Goal: Navigation & Orientation: Find specific page/section

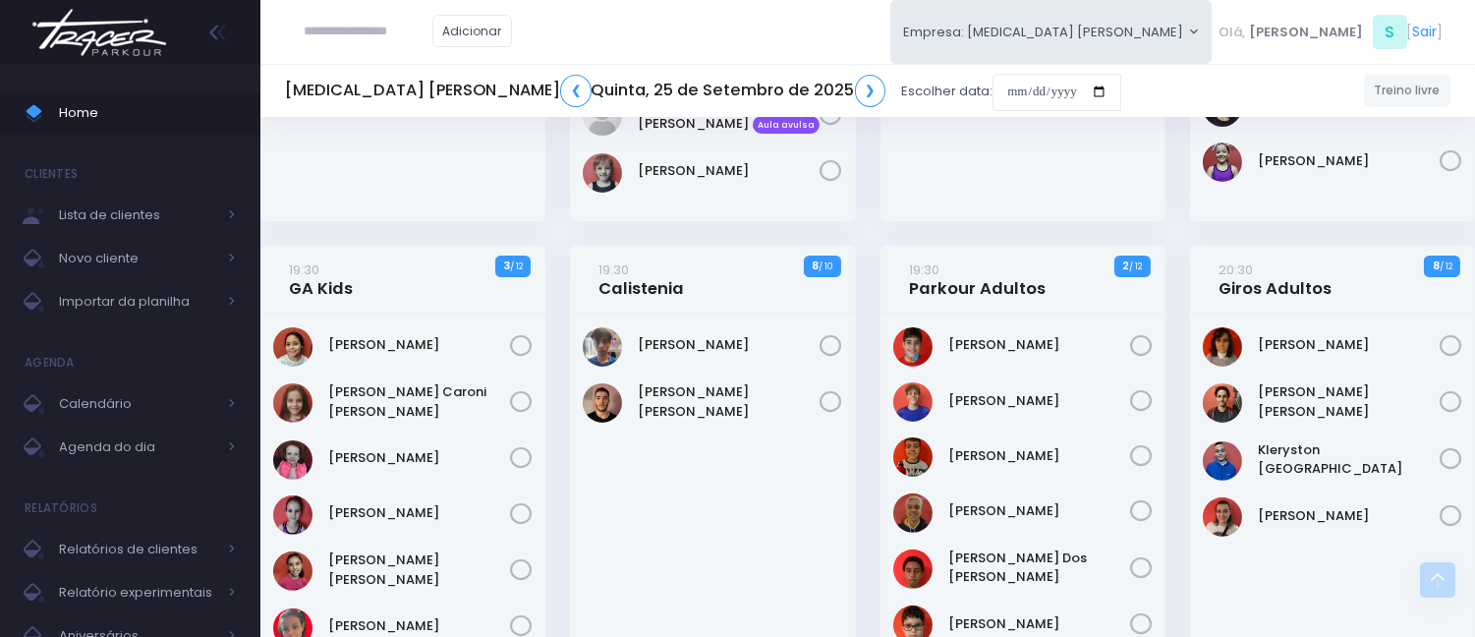
scroll to position [1181, 0]
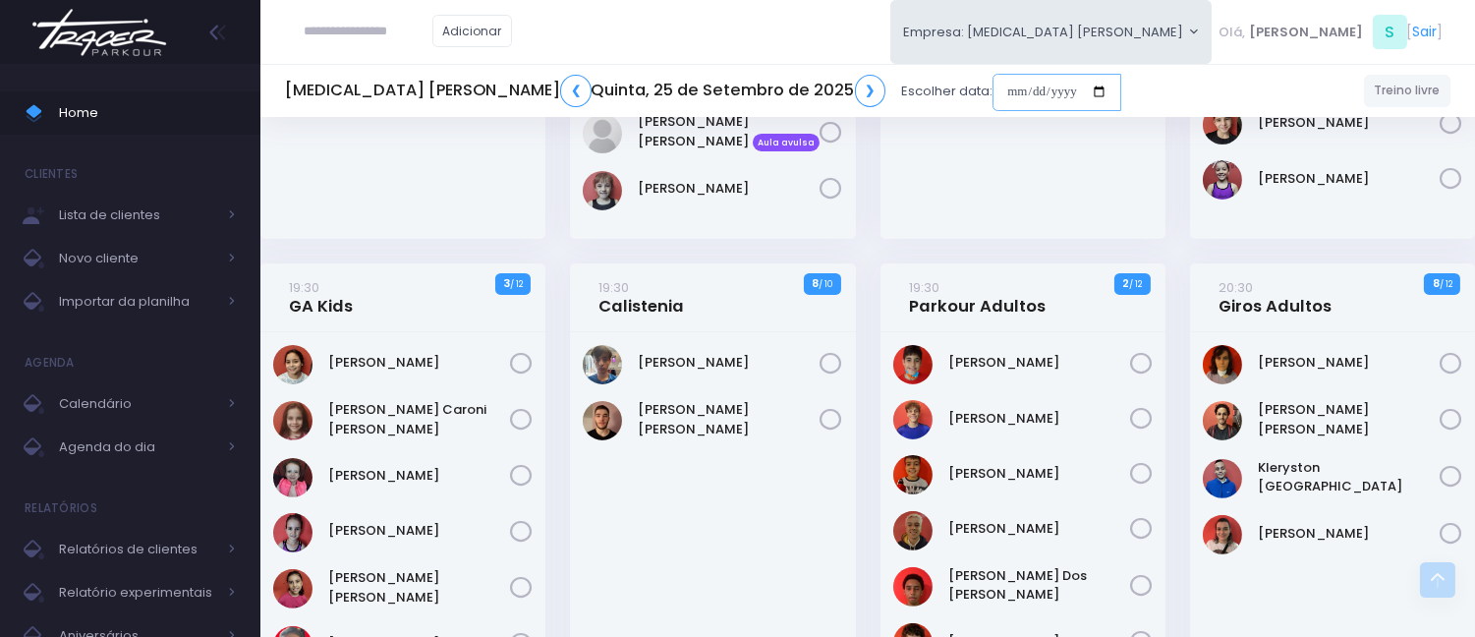
click at [993, 94] on input "date" at bounding box center [1057, 92] width 129 height 37
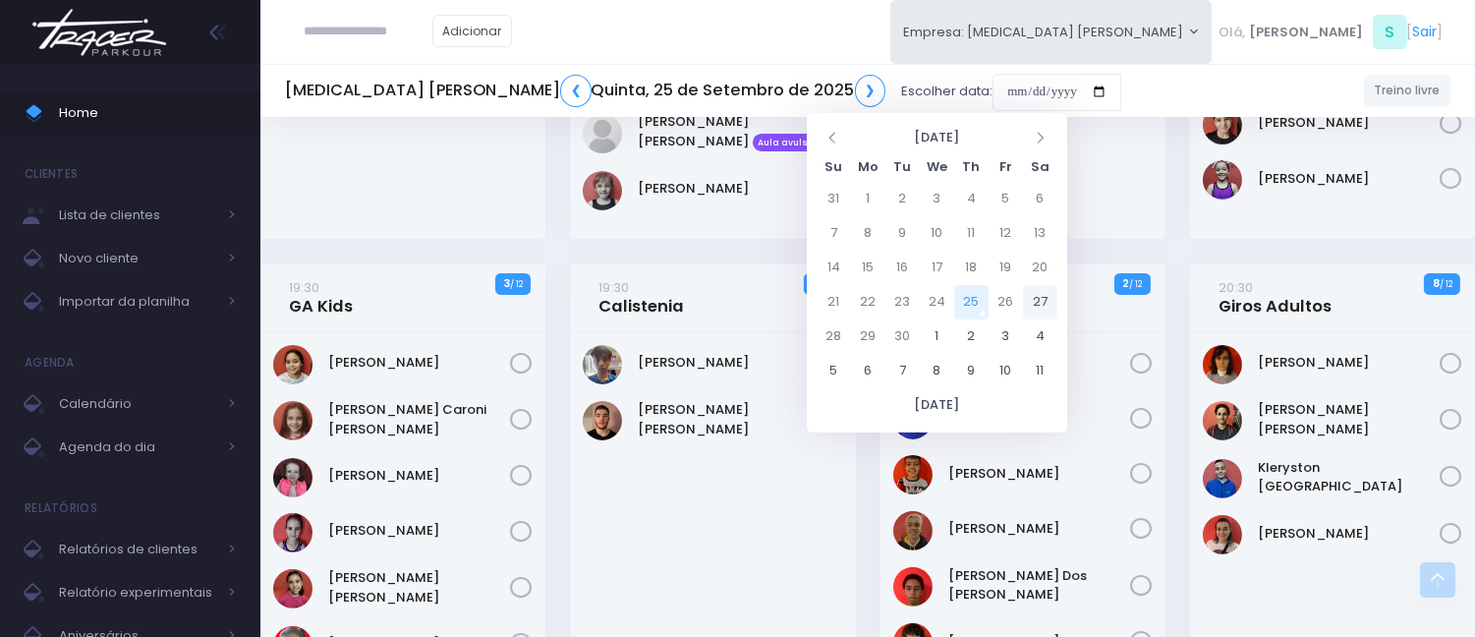
click at [1045, 295] on td "27" at bounding box center [1040, 302] width 34 height 34
type input "**********"
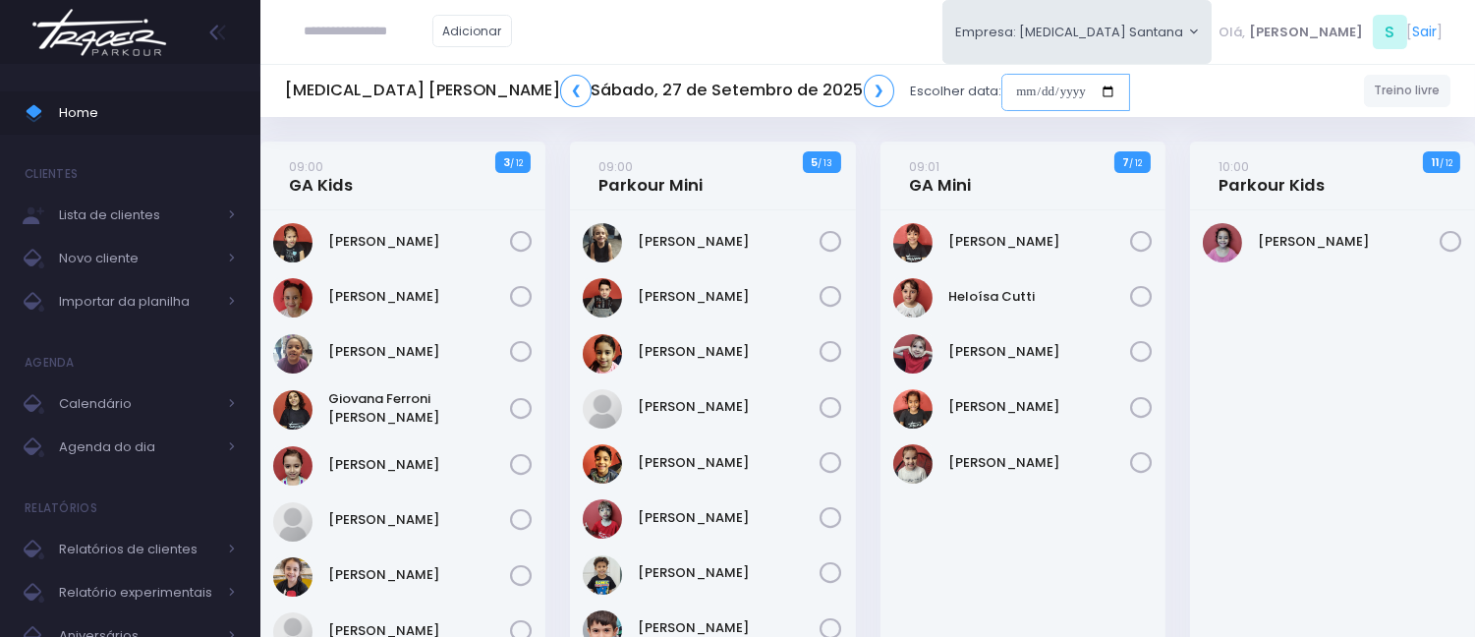
click at [1001, 96] on input "date" at bounding box center [1065, 92] width 129 height 37
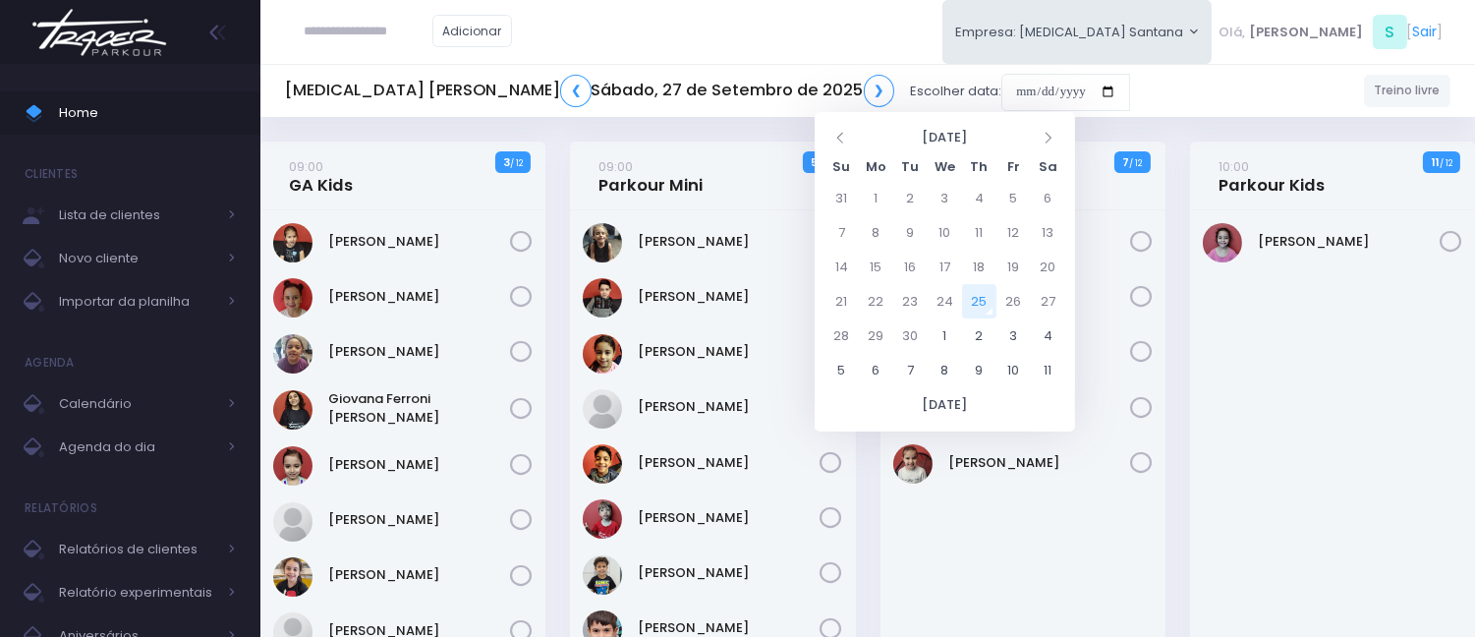
click at [974, 296] on td "25" at bounding box center [979, 301] width 34 height 34
type input "**********"
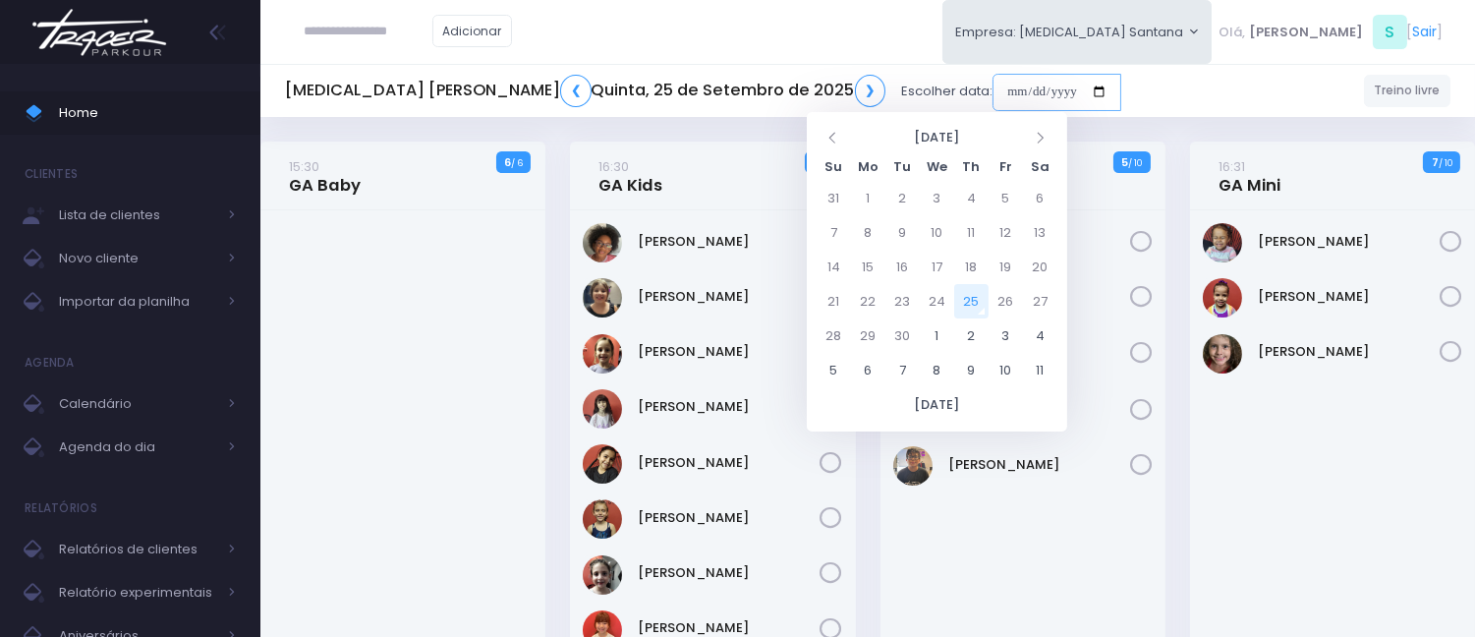
click at [993, 83] on input "date" at bounding box center [1057, 92] width 129 height 37
click at [932, 303] on td "24" at bounding box center [937, 301] width 34 height 34
type input "**********"
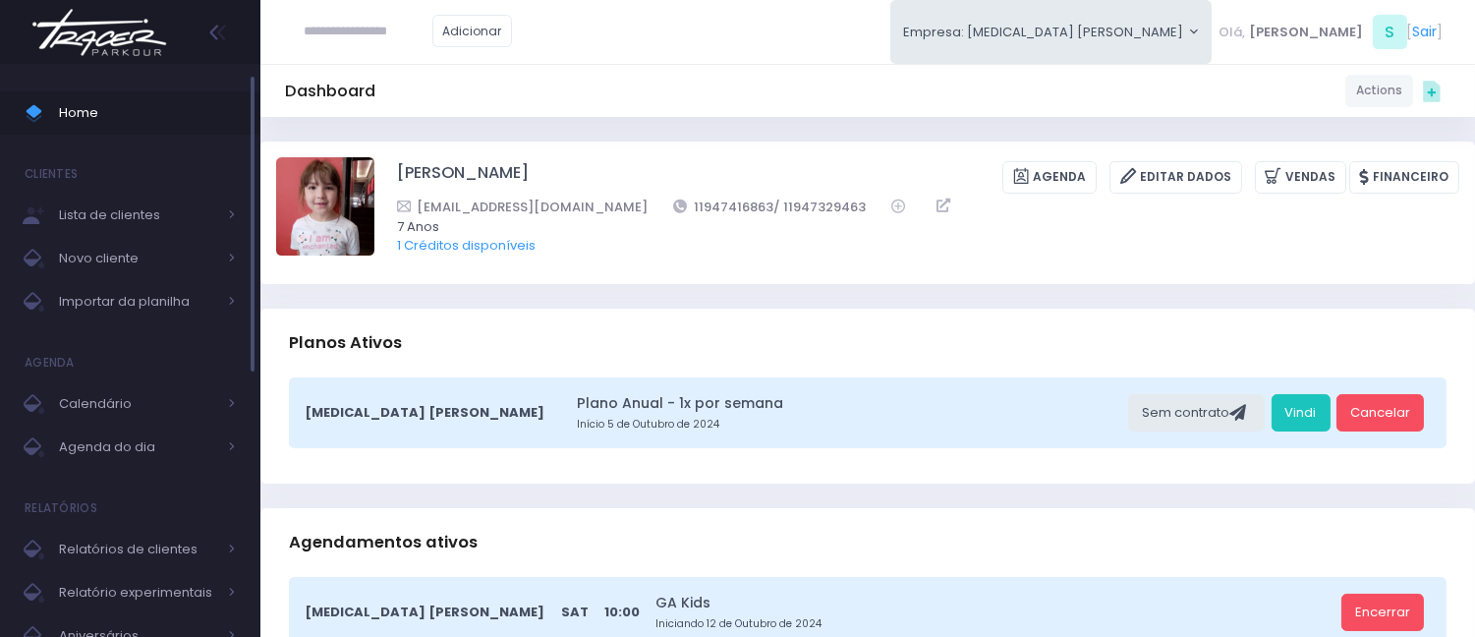
drag, startPoint x: 105, startPoint y: 141, endPoint x: 116, endPoint y: 134, distance: 12.8
click at [106, 141] on ul "Home Clientes Lista de clientes Novo cliente Importar da planilha Agenda Calend…" at bounding box center [130, 534] width 260 height 914
click at [121, 131] on link "Home" at bounding box center [130, 112] width 260 height 43
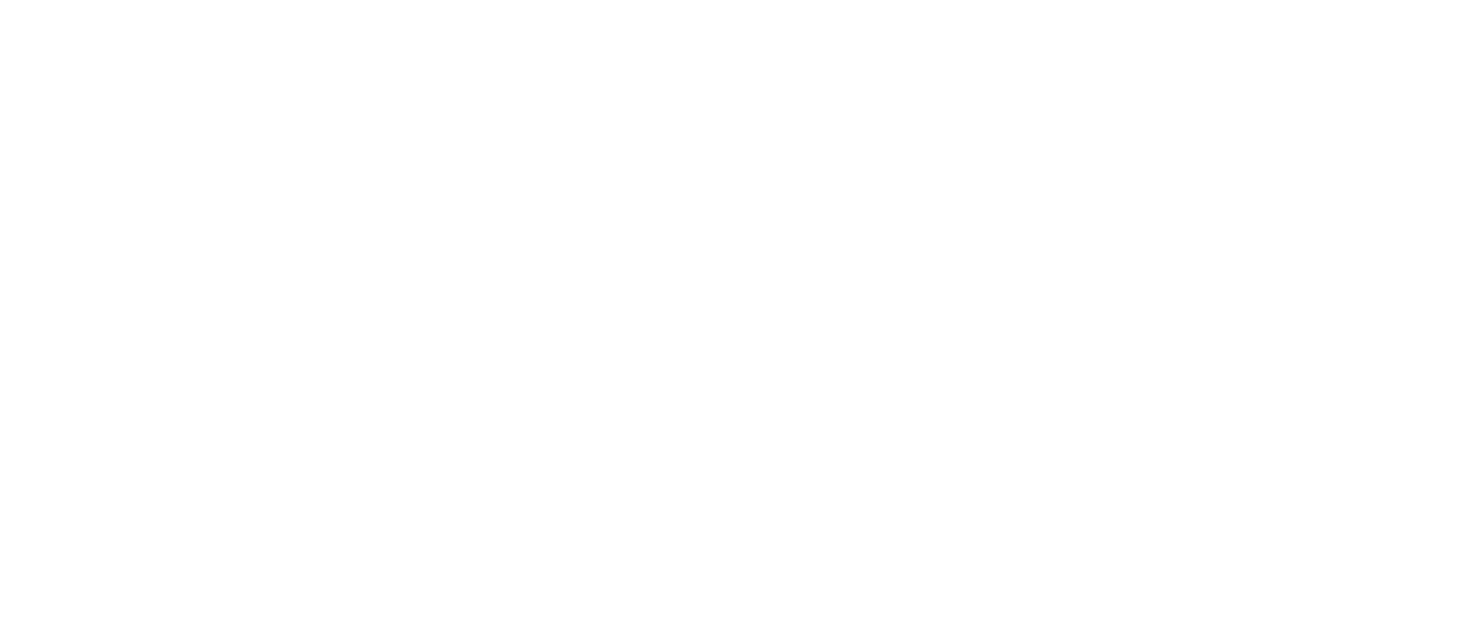
scroll to position [142, 0]
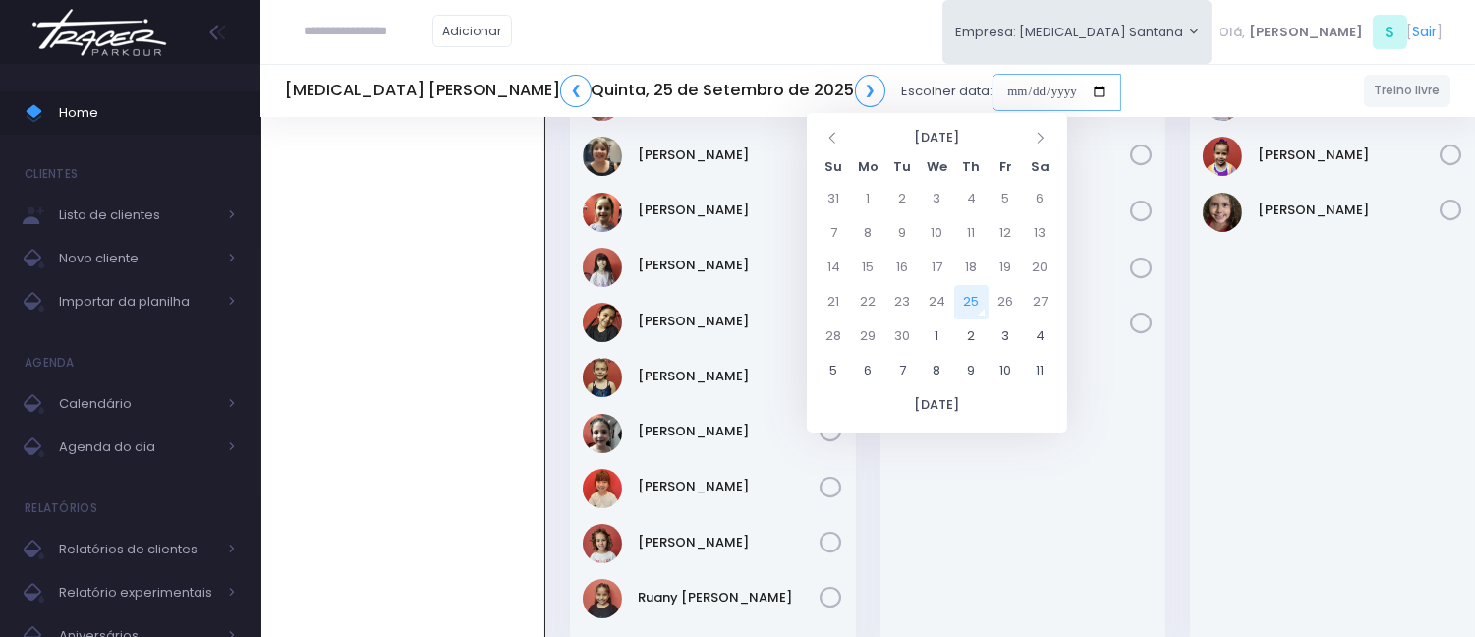
click at [993, 86] on input "date" at bounding box center [1057, 92] width 129 height 37
click at [876, 330] on td "29" at bounding box center [868, 336] width 34 height 34
type input "**********"
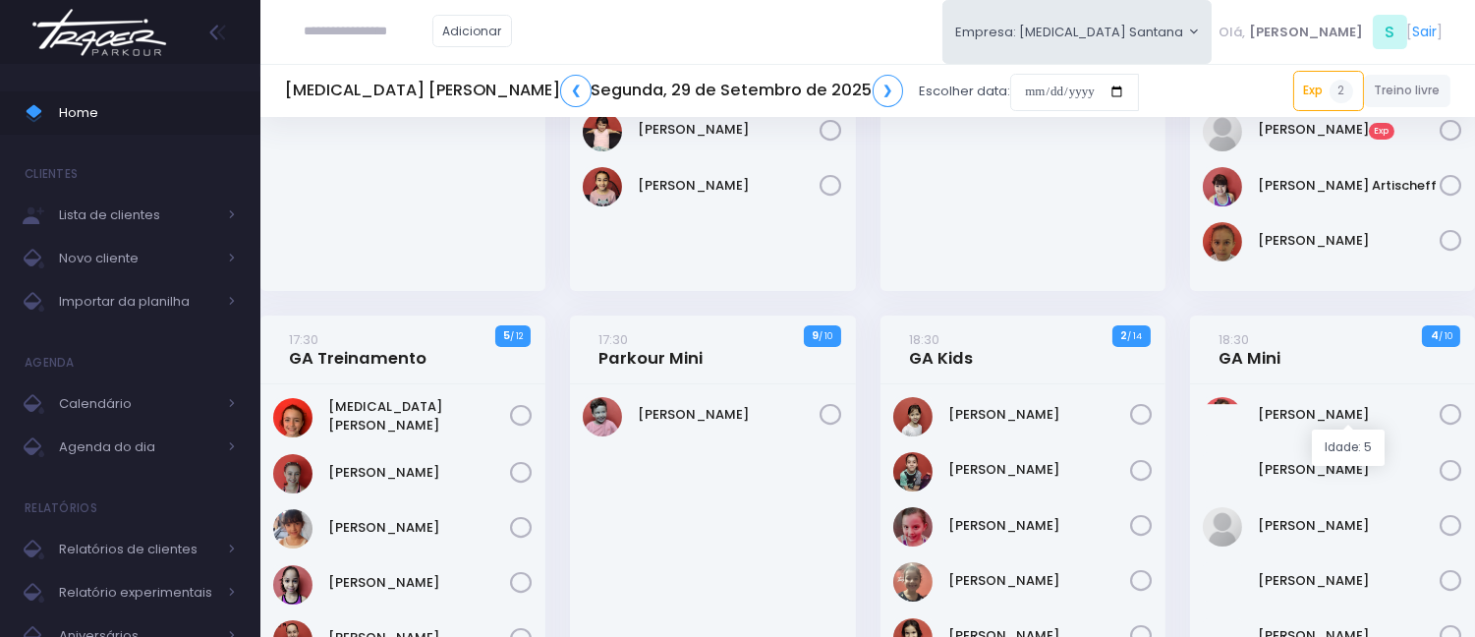
scroll to position [436, 0]
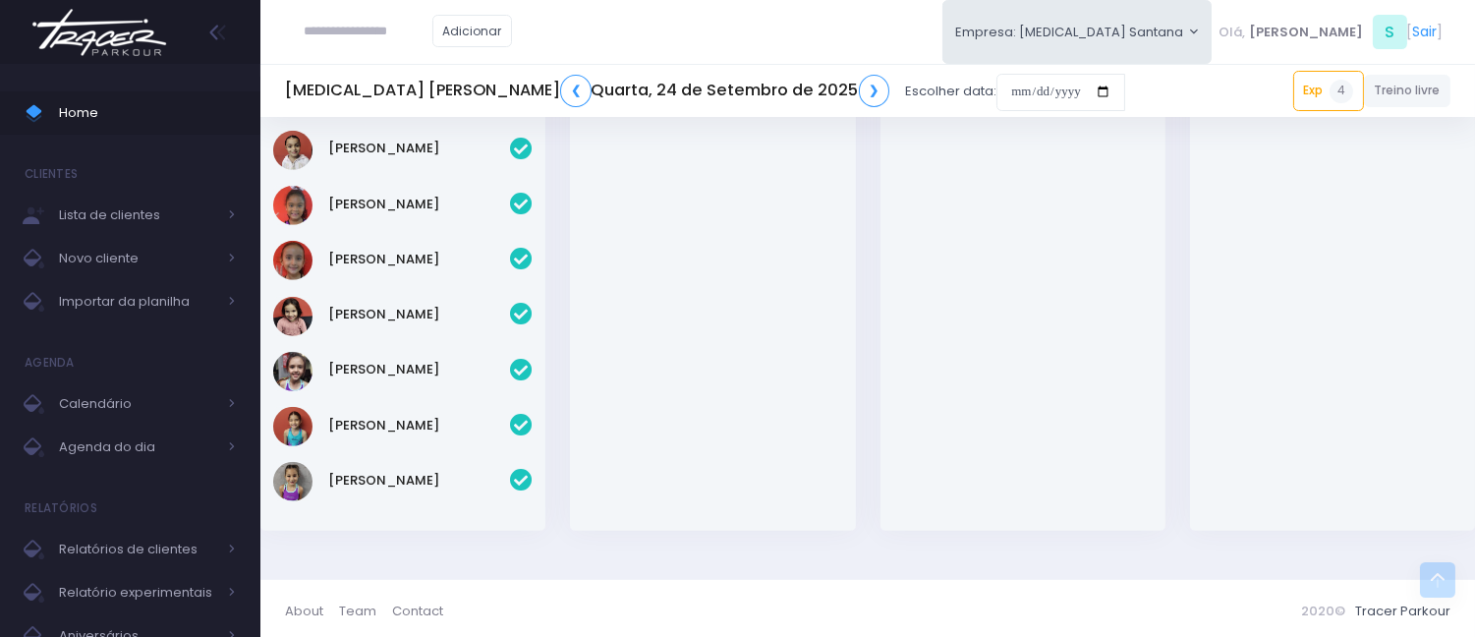
scroll to position [1616, 0]
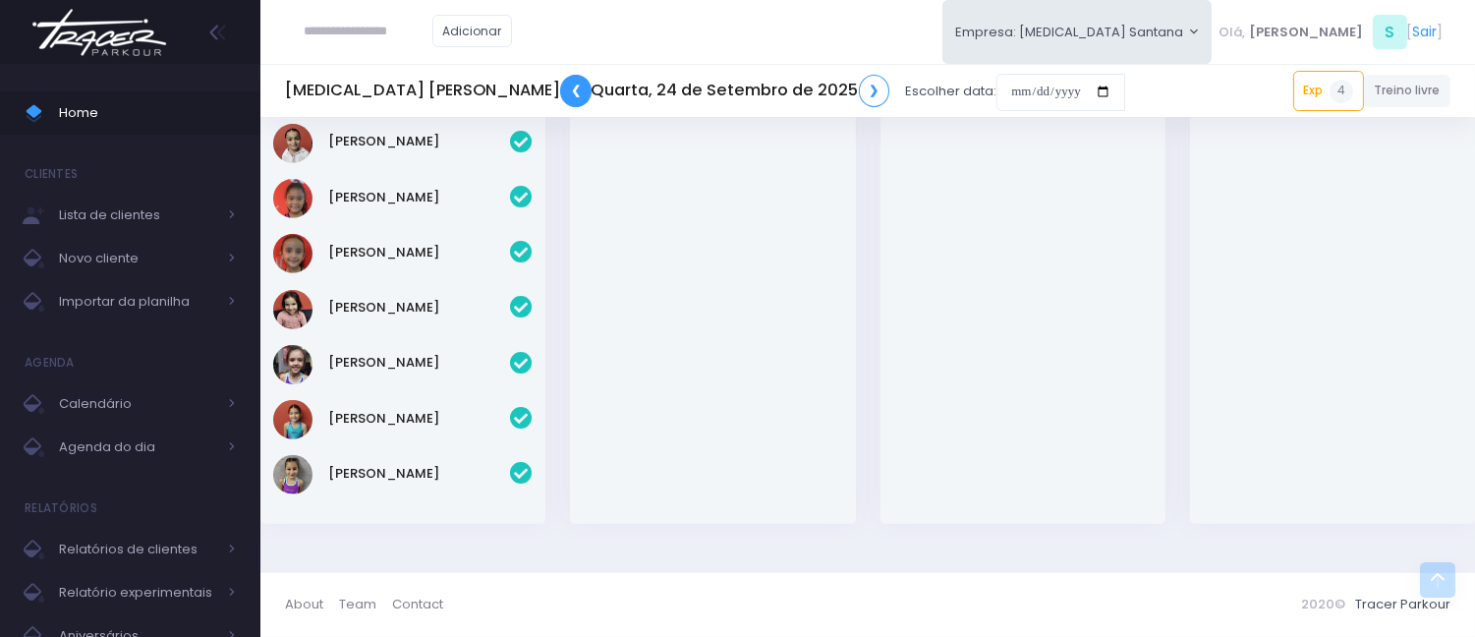
click at [560, 88] on link "❮" at bounding box center [575, 91] width 31 height 32
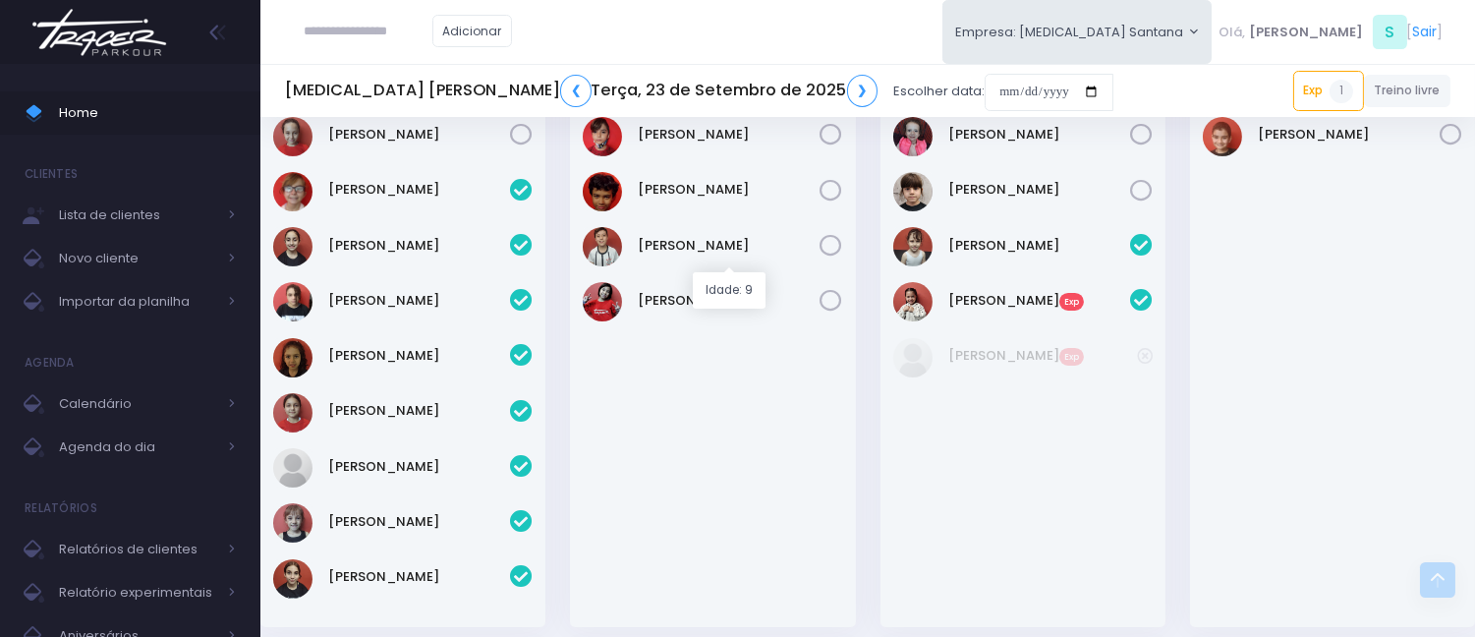
scroll to position [764, 0]
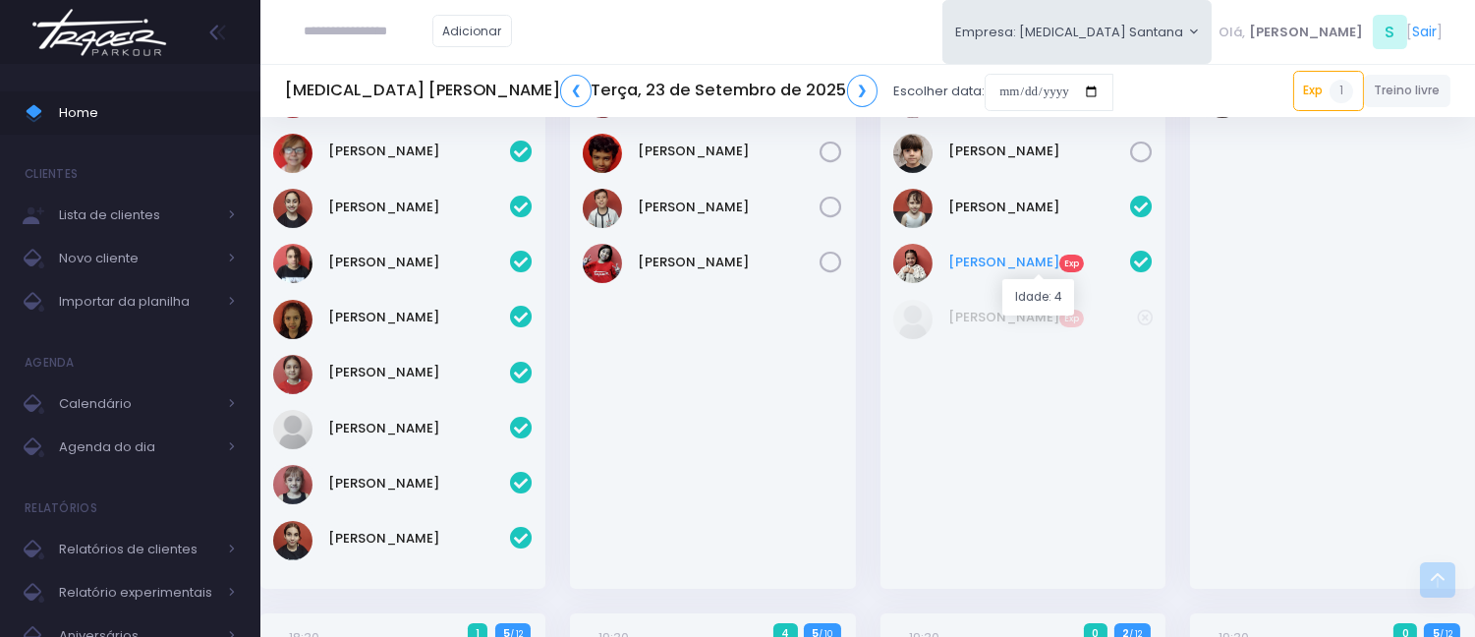
click at [953, 258] on link "[PERSON_NAME] Exp" at bounding box center [1039, 263] width 182 height 20
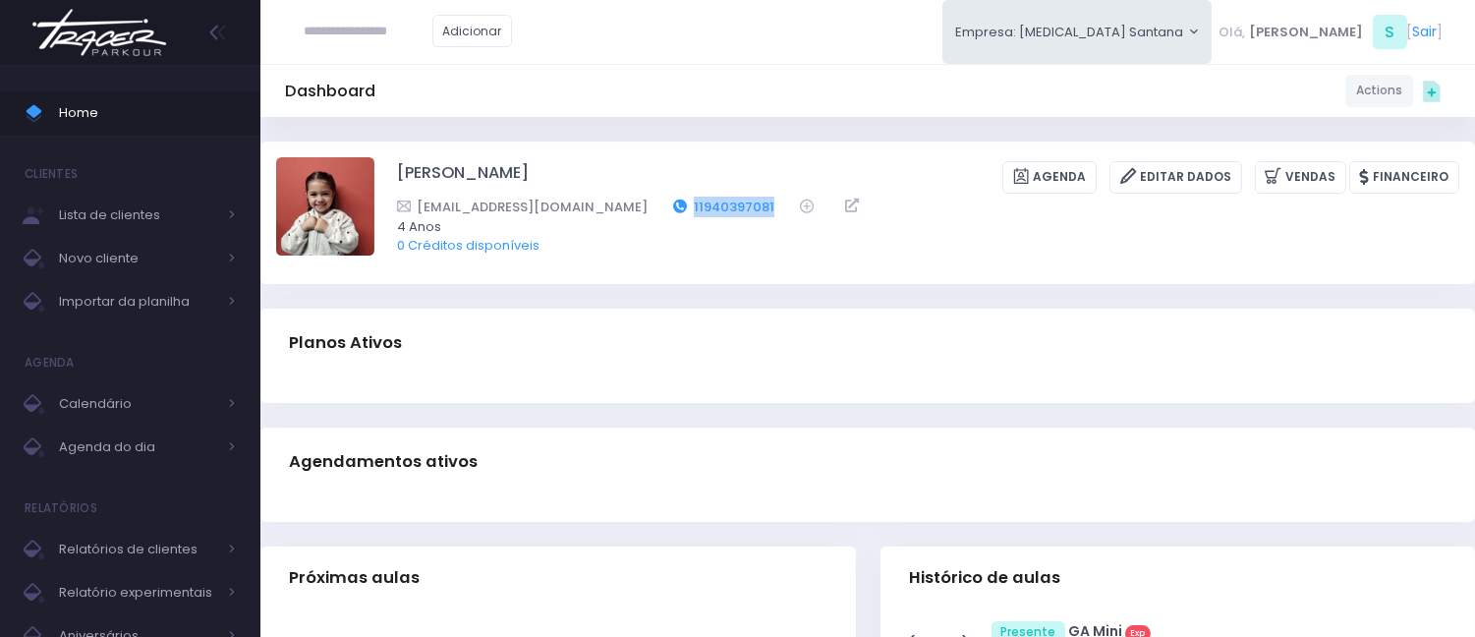
drag, startPoint x: 807, startPoint y: 194, endPoint x: 718, endPoint y: 199, distance: 88.6
click at [718, 199] on div "[PERSON_NAME] [GEOGRAPHIC_DATA] Editar Dados [GEOGRAPHIC_DATA] Financeiro [PERS…" at bounding box center [928, 212] width 1062 height 110
copy link "11940397081"
